Goal: Complete application form

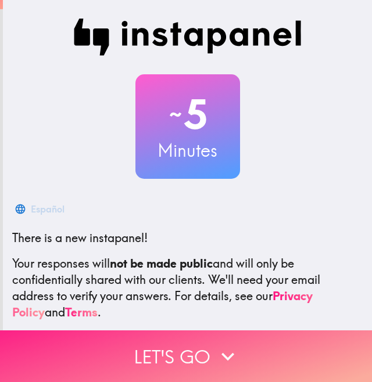
click at [215, 344] on icon "button" at bounding box center [228, 357] width 26 height 26
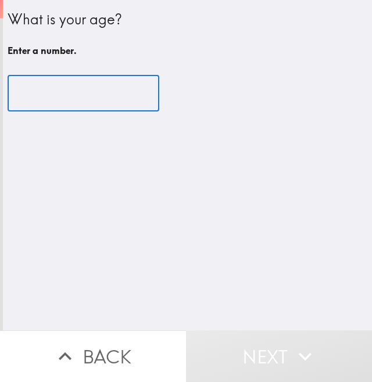
click at [95, 81] on input "number" at bounding box center [84, 94] width 152 height 36
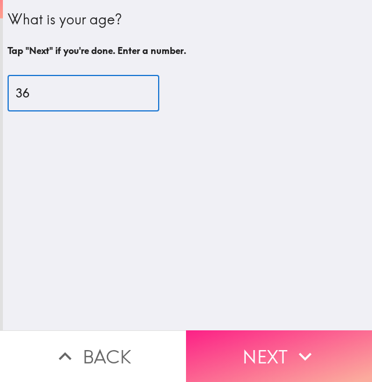
type input "36"
click at [253, 352] on button "Next" at bounding box center [279, 357] width 186 height 52
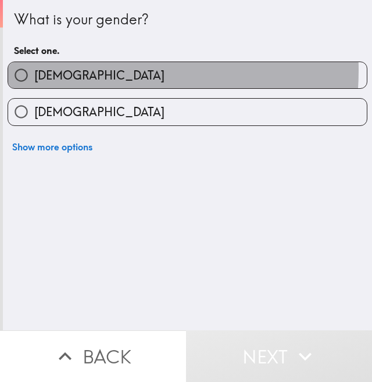
click at [71, 70] on label "[DEMOGRAPHIC_DATA]" at bounding box center [187, 75] width 358 height 26
click at [34, 70] on input "[DEMOGRAPHIC_DATA]" at bounding box center [21, 75] width 26 height 26
radio input "true"
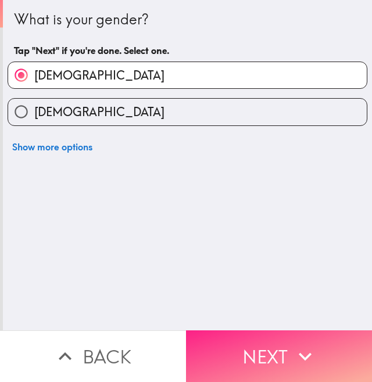
click at [271, 362] on button "Next" at bounding box center [279, 357] width 186 height 52
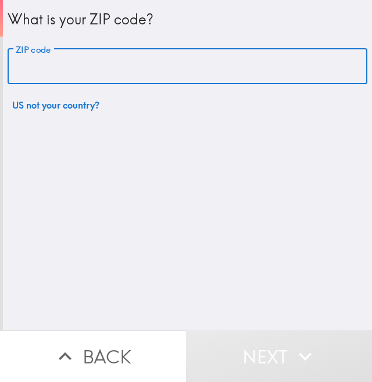
click at [92, 64] on input "ZIP code" at bounding box center [188, 67] width 360 height 36
click at [92, 64] on input "73" at bounding box center [188, 67] width 360 height 36
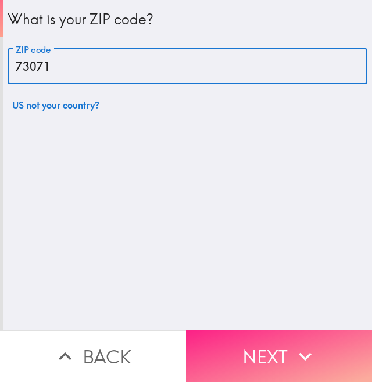
type input "73071"
click at [264, 331] on button "Next" at bounding box center [279, 357] width 186 height 52
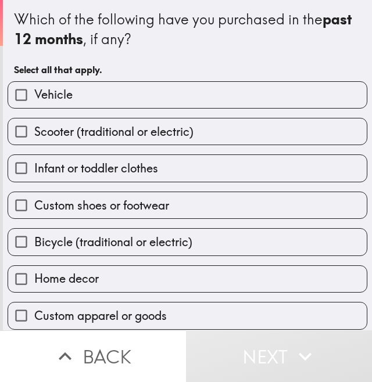
scroll to position [48, 0]
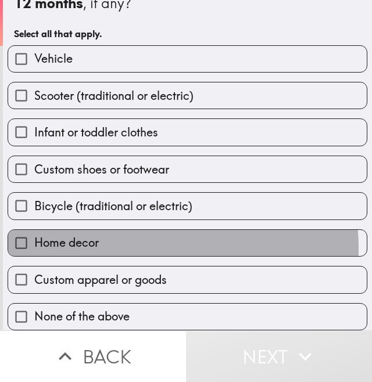
click at [118, 239] on label "Home decor" at bounding box center [187, 243] width 358 height 26
click at [34, 239] on input "Home decor" at bounding box center [21, 243] width 26 height 26
checkbox input "true"
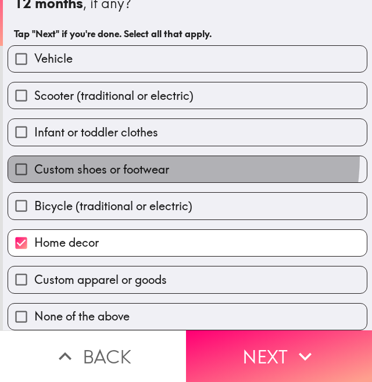
click at [148, 156] on label "Custom shoes or footwear" at bounding box center [187, 169] width 358 height 26
click at [34, 156] on input "Custom shoes or footwear" at bounding box center [21, 169] width 26 height 26
checkbox input "true"
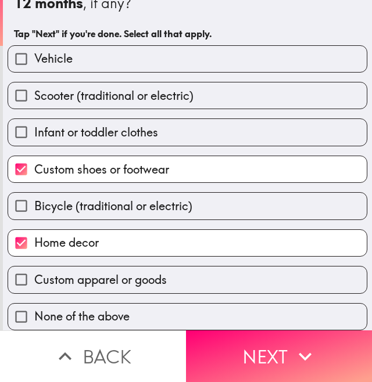
click at [160, 122] on label "Infant or toddler clothes" at bounding box center [187, 132] width 358 height 26
click at [34, 122] on input "Infant or toddler clothes" at bounding box center [21, 132] width 26 height 26
checkbox input "true"
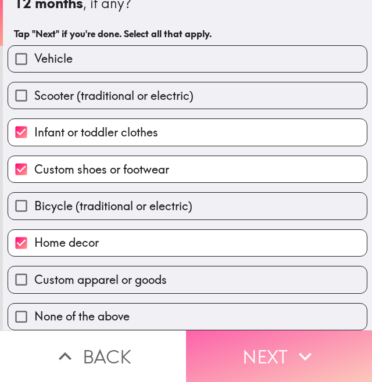
click at [274, 359] on button "Next" at bounding box center [279, 357] width 186 height 52
